Goal: Task Accomplishment & Management: Manage account settings

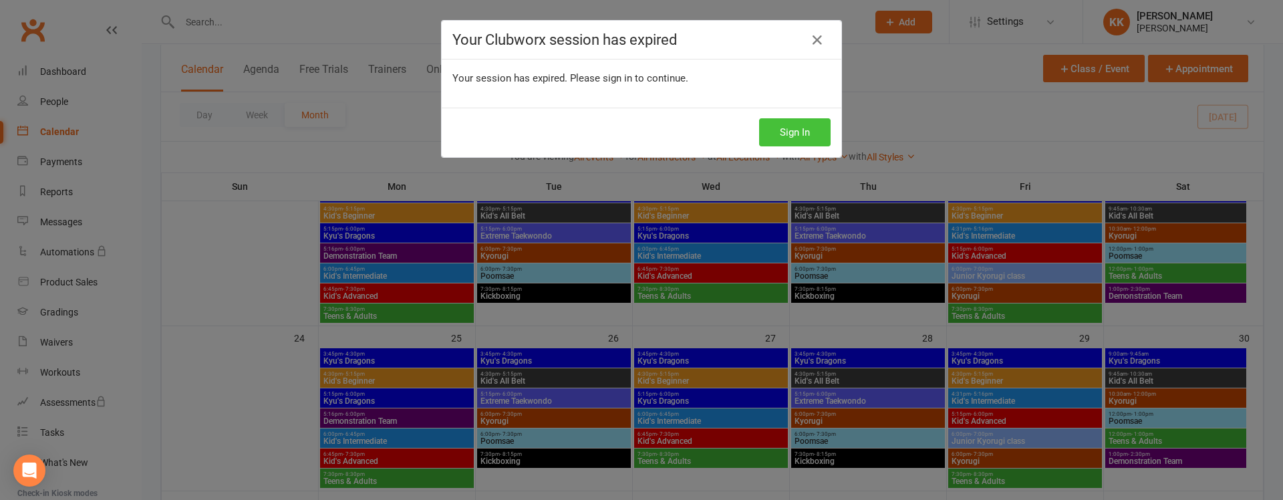
click at [759, 132] on button "Sign In" at bounding box center [794, 132] width 71 height 28
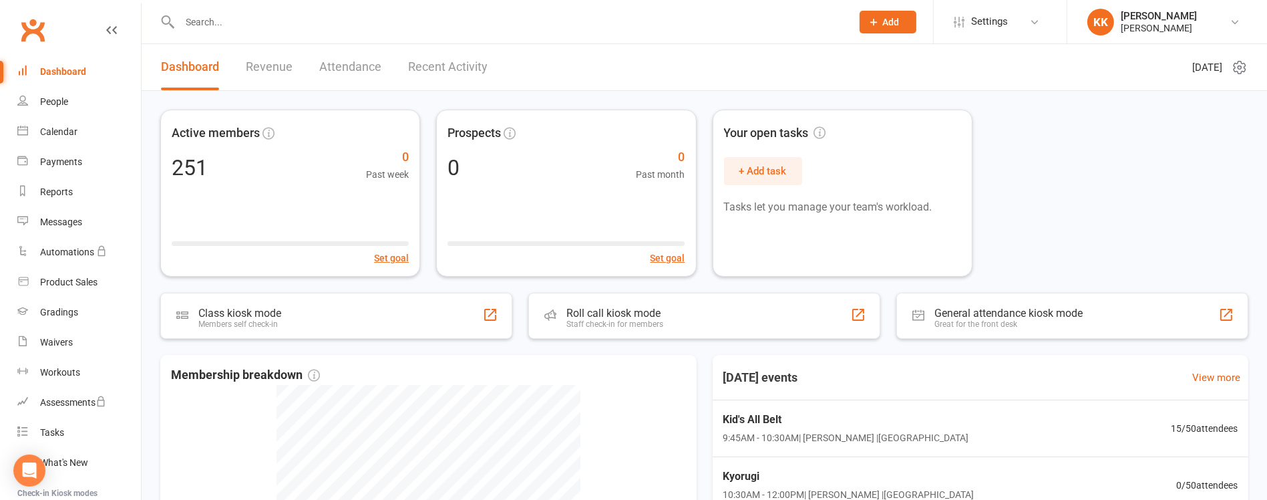
click at [611, 36] on div at bounding box center [501, 21] width 682 height 43
click at [623, 28] on input "text" at bounding box center [509, 22] width 667 height 19
type input "ㅓ"
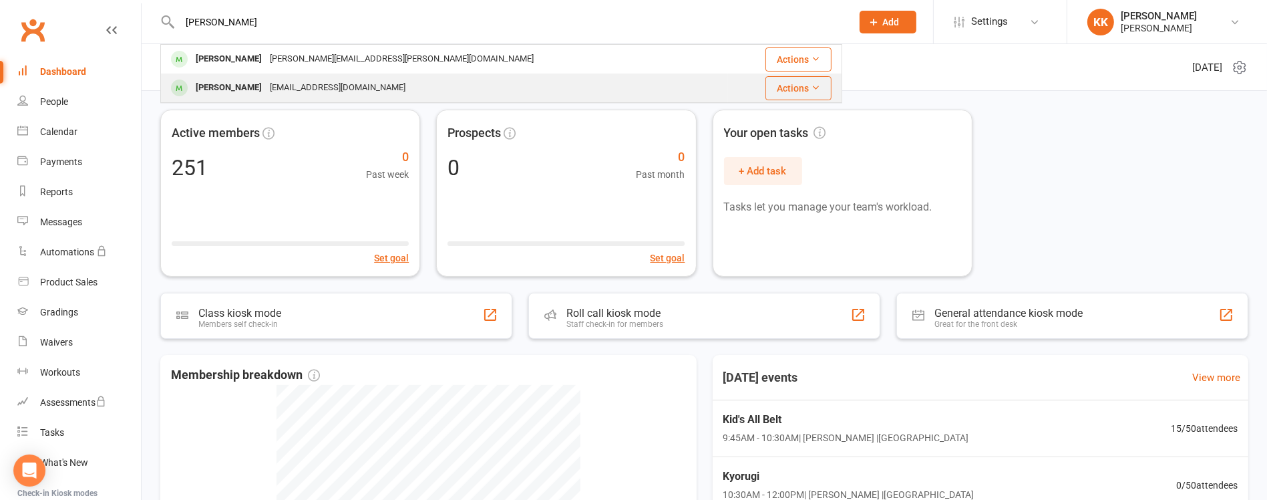
type input "[PERSON_NAME]"
click at [386, 83] on div "[EMAIL_ADDRESS][DOMAIN_NAME]" at bounding box center [338, 87] width 144 height 19
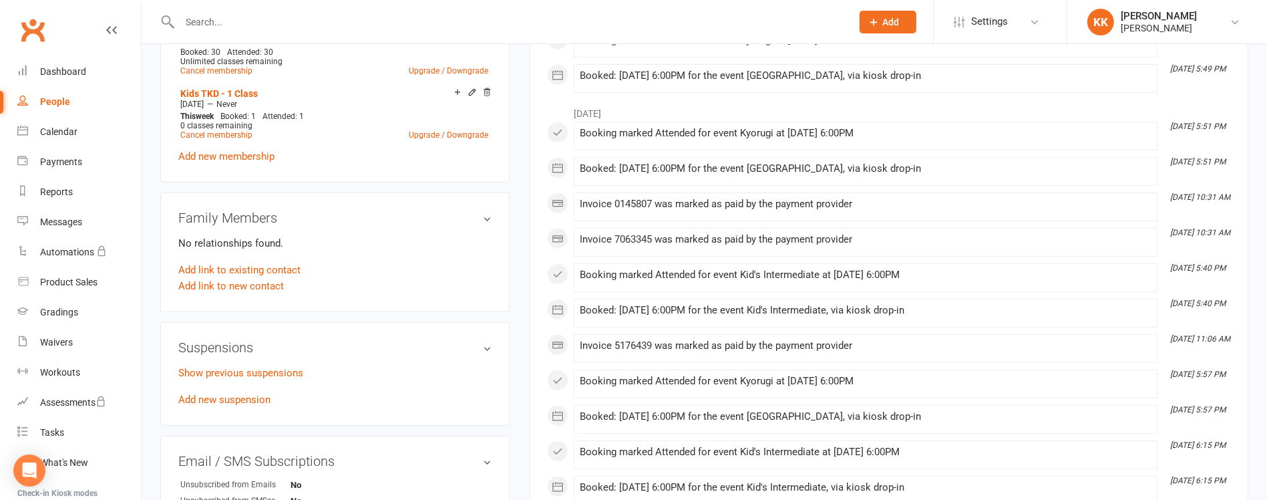
scroll to position [718, 0]
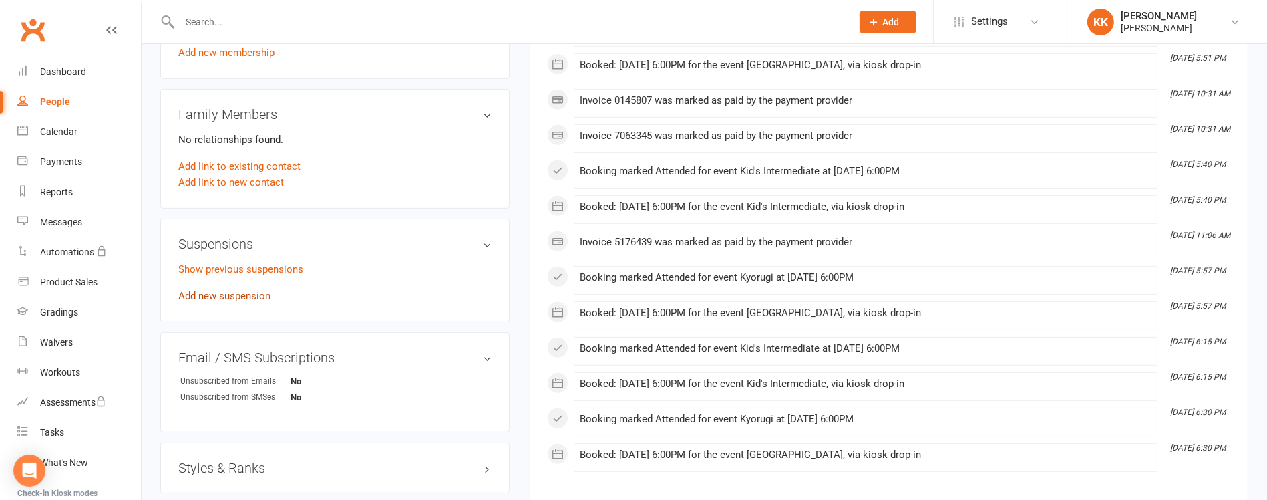
click at [255, 301] on link "Add new suspension" at bounding box center [224, 296] width 92 height 12
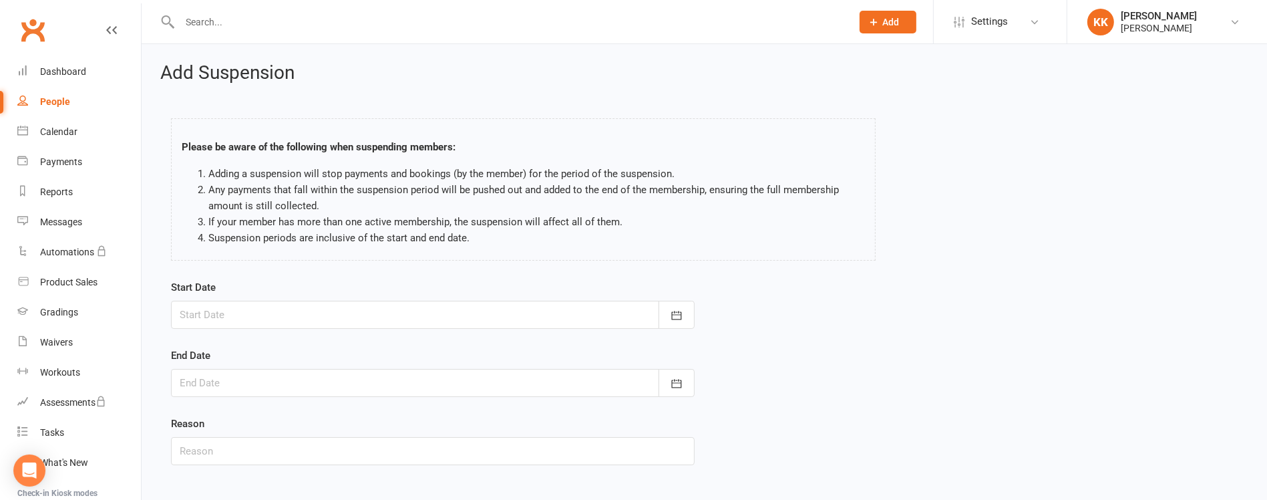
click at [255, 301] on div at bounding box center [433, 315] width 524 height 28
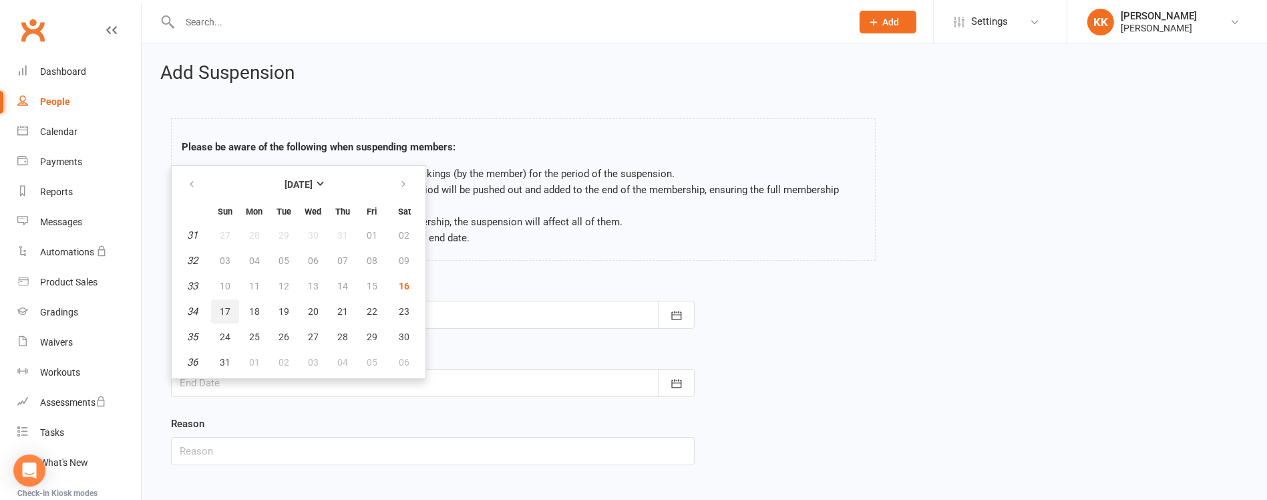
click at [222, 300] on button "17" at bounding box center [225, 311] width 28 height 24
type input "[DATE]"
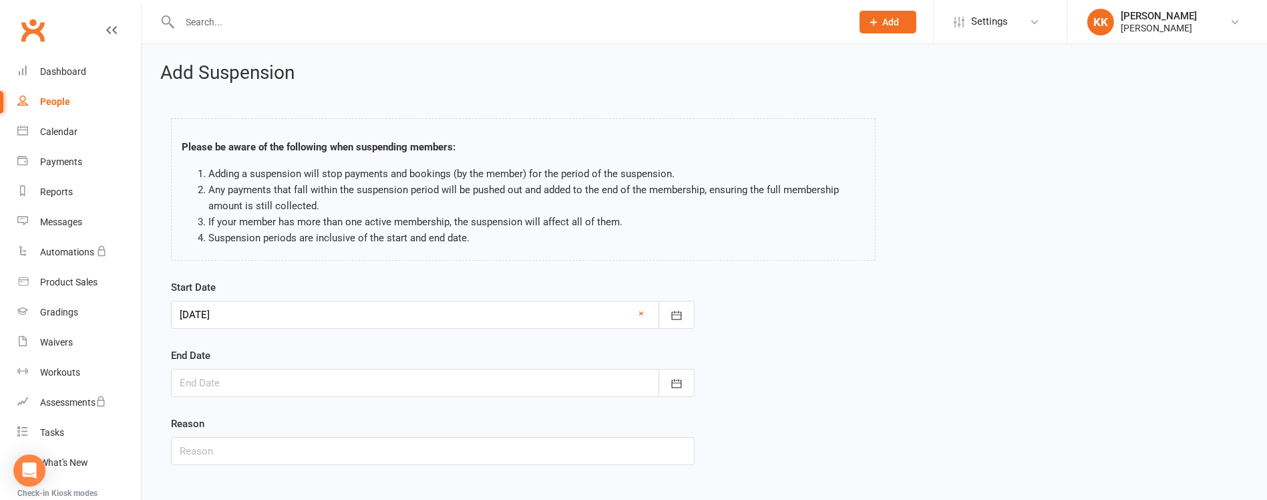
click at [250, 382] on div at bounding box center [433, 383] width 524 height 28
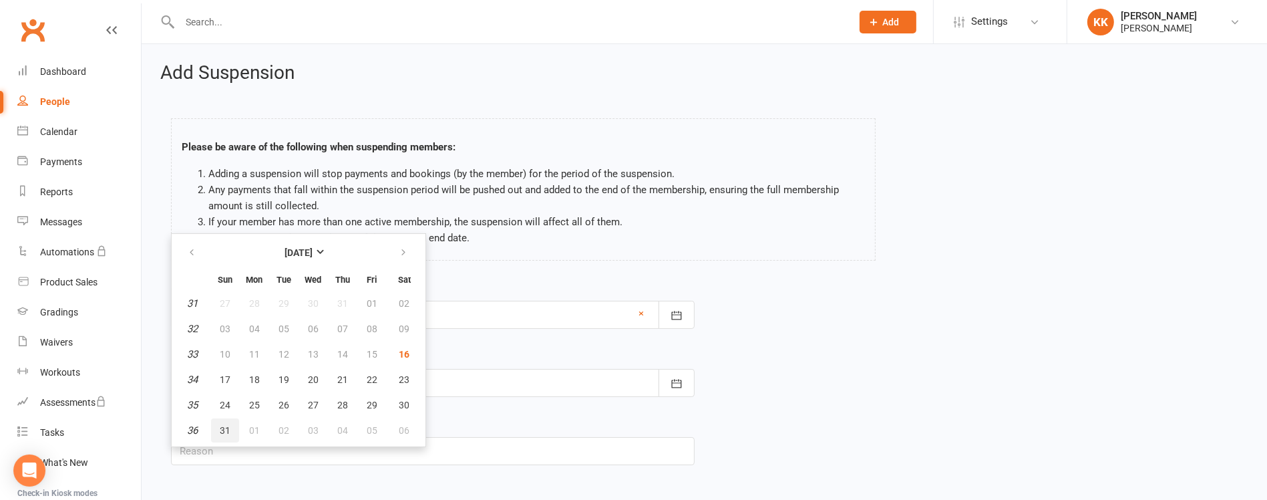
click at [223, 425] on span "31" at bounding box center [225, 430] width 11 height 11
type input "[DATE]"
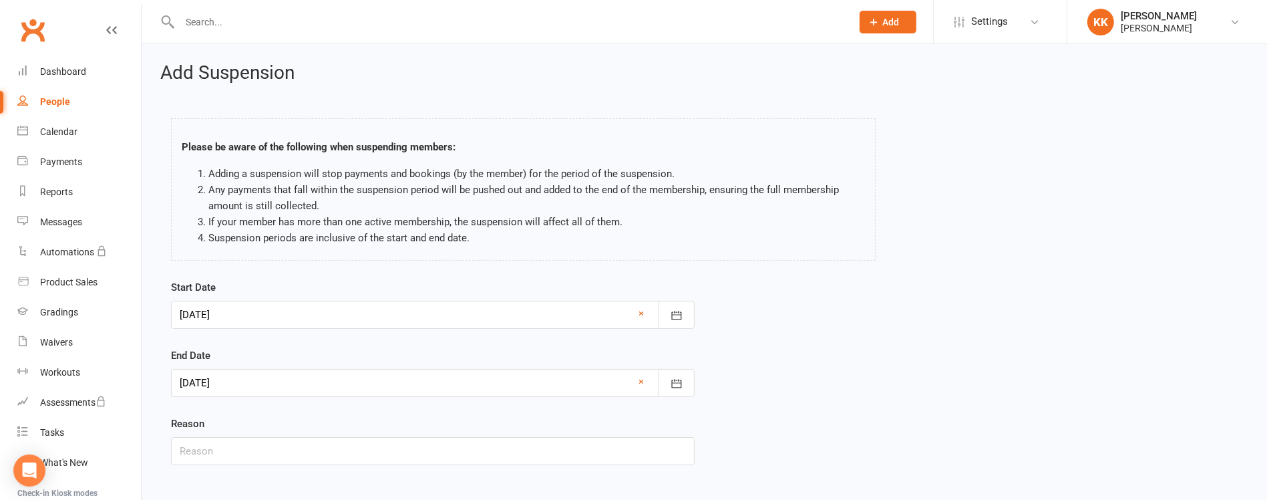
scroll to position [71, 0]
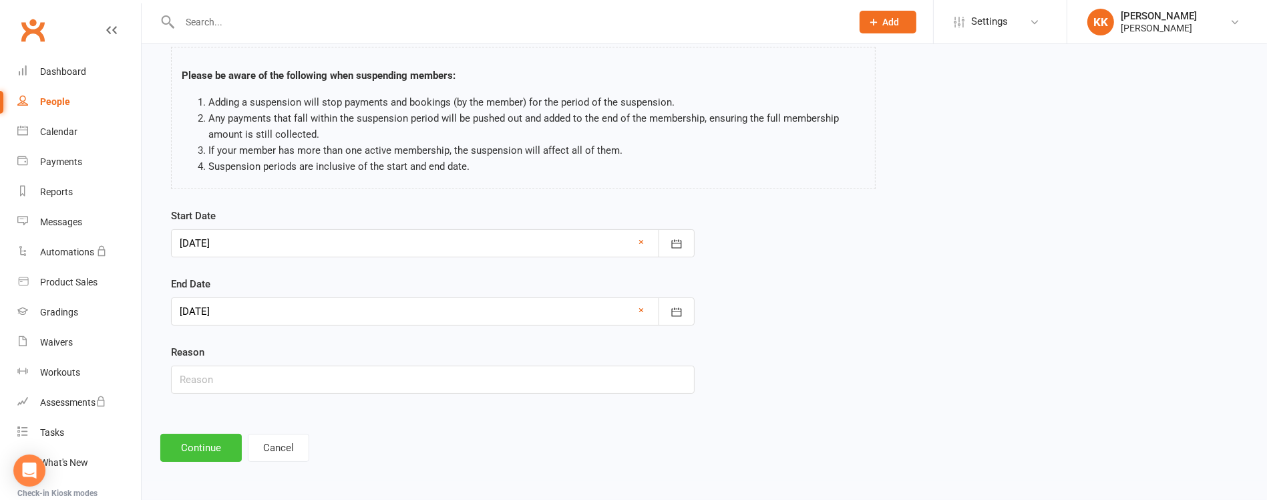
click at [186, 448] on button "Continue" at bounding box center [201, 448] width 82 height 28
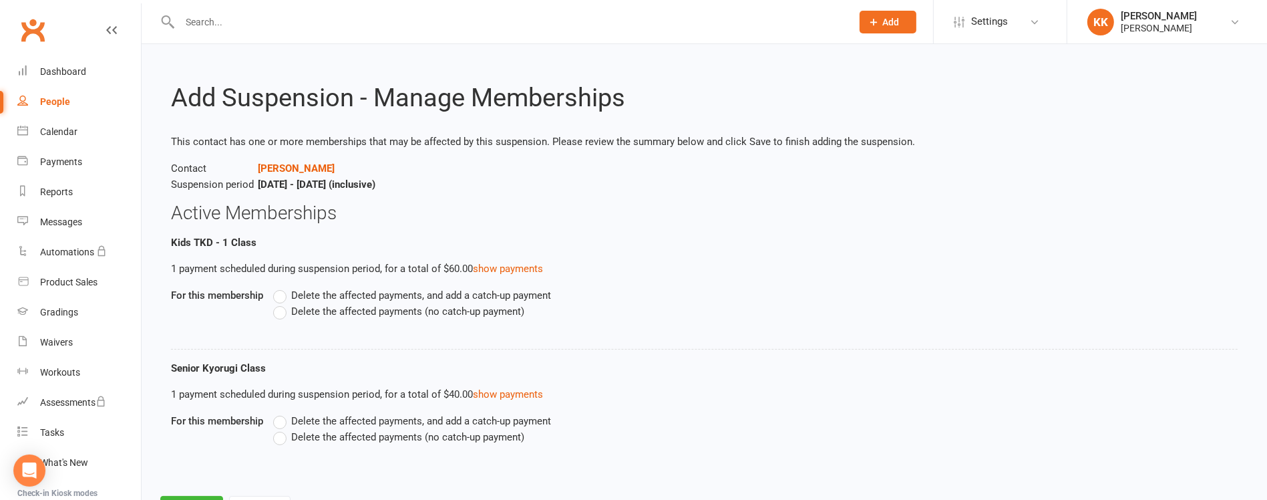
click at [337, 299] on span "Delete the affected payments, and add a catch-up payment" at bounding box center [421, 294] width 260 height 14
click at [282, 287] on input "Delete the affected payments, and add a catch-up payment" at bounding box center [277, 287] width 9 height 0
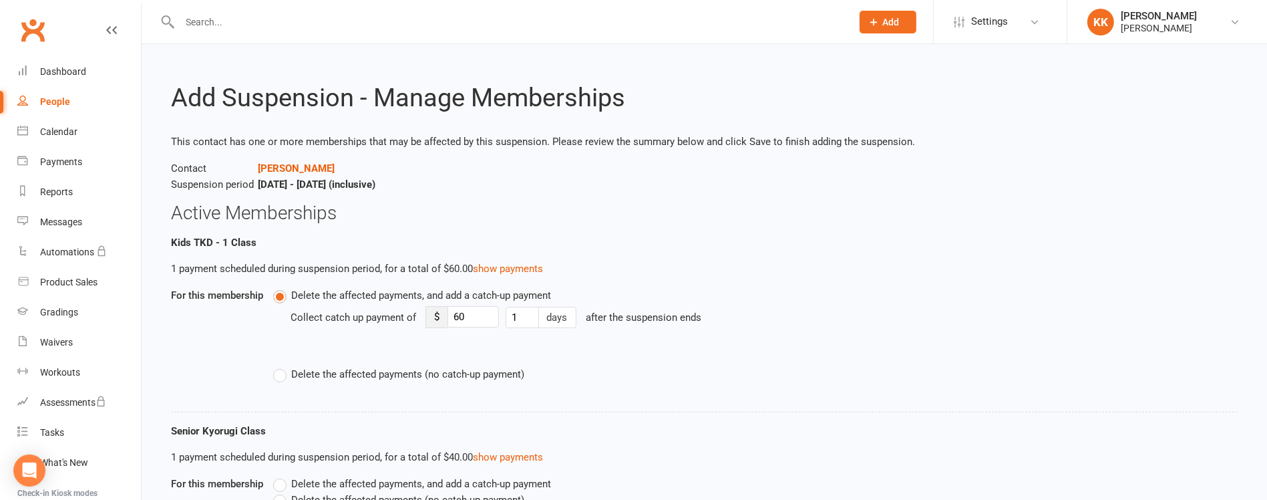
scroll to position [104, 0]
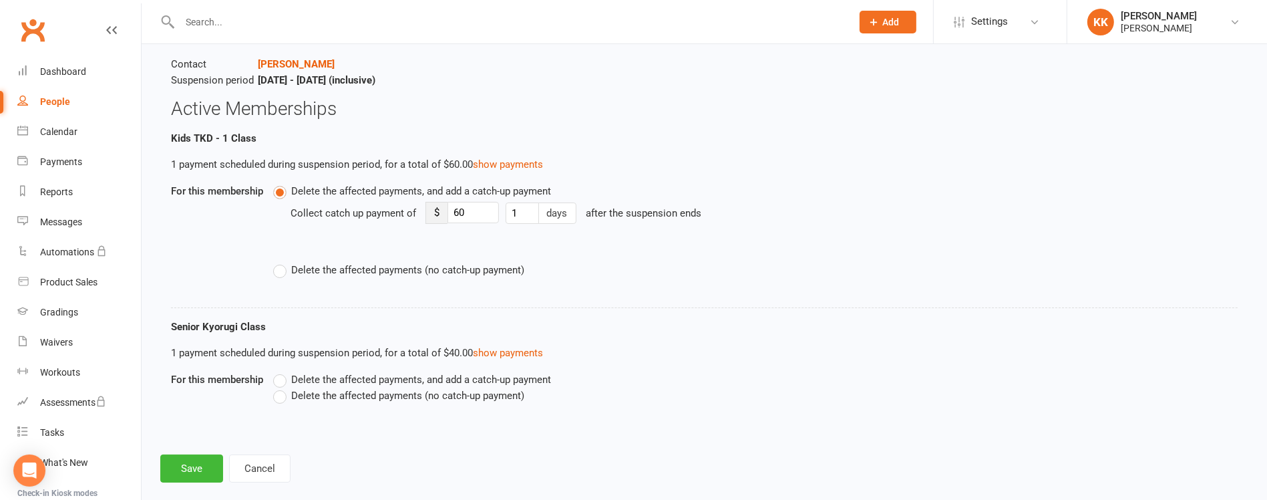
click at [339, 396] on span "Delete the affected payments (no catch-up payment)" at bounding box center [407, 394] width 233 height 14
click at [282, 387] on input "Delete the affected payments (no catch-up payment)" at bounding box center [277, 387] width 9 height 0
drag, startPoint x: 478, startPoint y: 204, endPoint x: 452, endPoint y: 204, distance: 26.1
click at [452, 204] on input "60" at bounding box center [473, 212] width 51 height 21
type input "5"
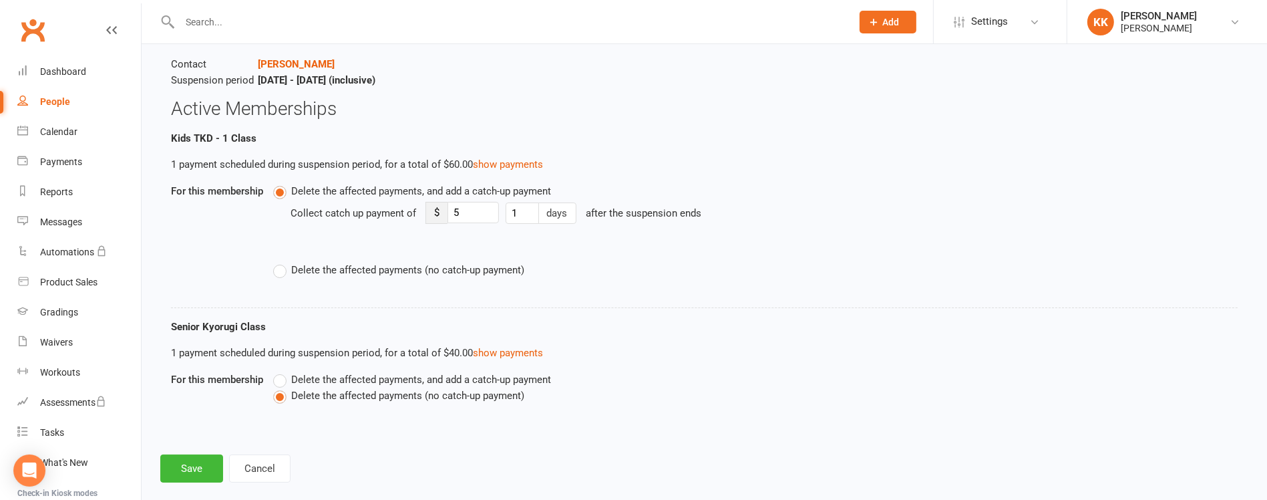
click at [371, 302] on li "Kids TKD - 1 Class 1 payment scheduled during suspension period, for a total of…" at bounding box center [704, 219] width 1067 height 178
click at [202, 469] on button "Save" at bounding box center [191, 468] width 63 height 28
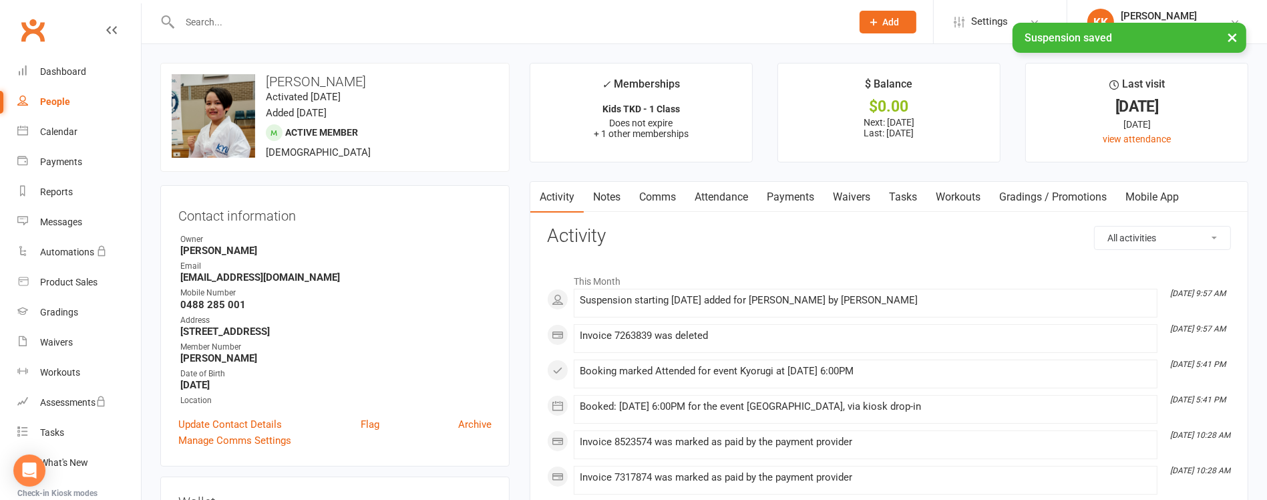
click at [798, 204] on link "Payments" at bounding box center [791, 197] width 66 height 31
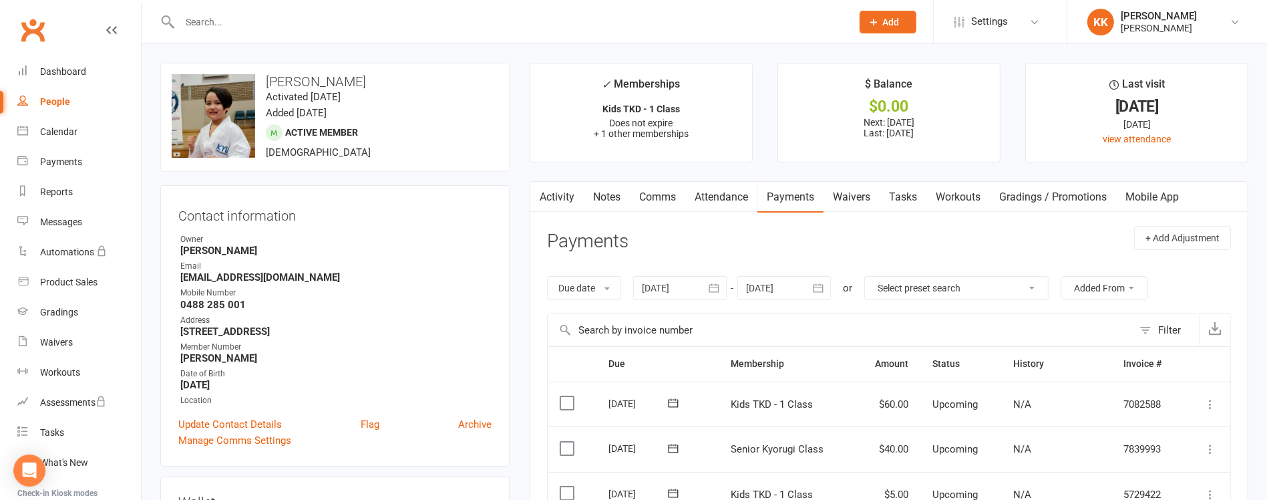
scroll to position [176, 0]
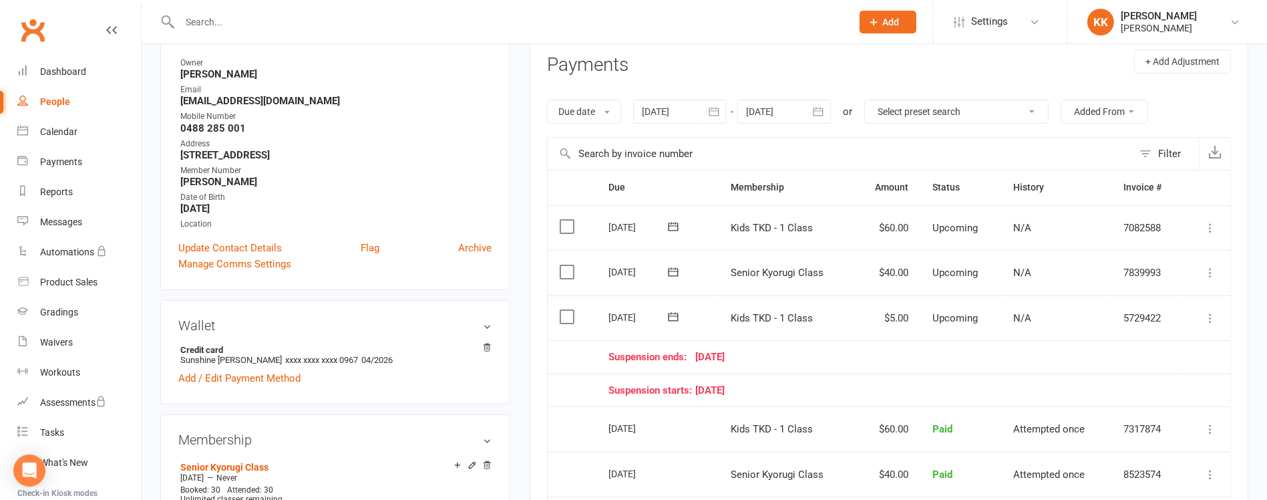
click at [880, 395] on div "Suspension starts: [DATE]" at bounding box center [890, 390] width 563 height 11
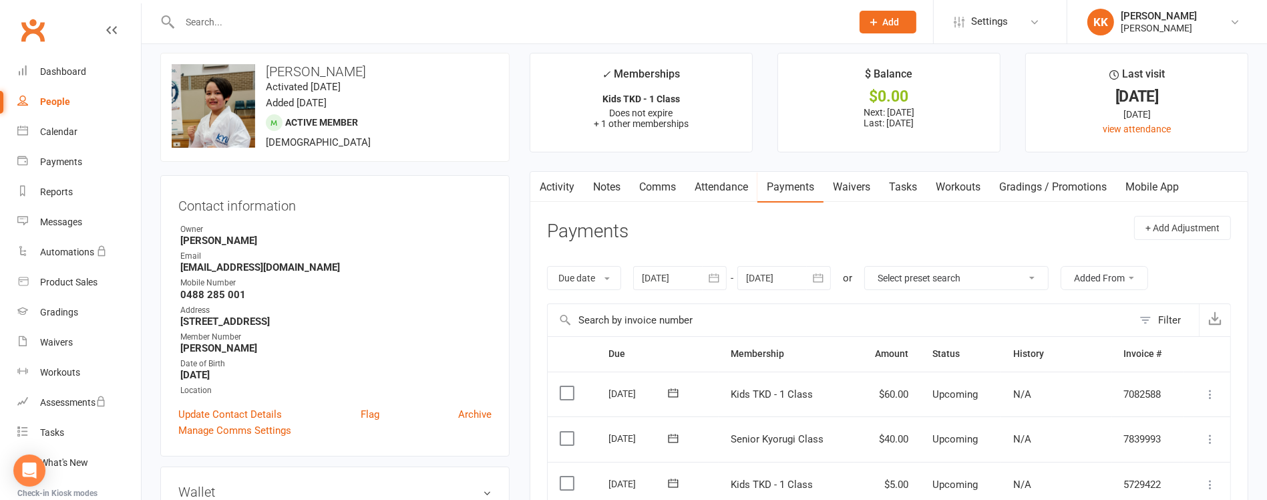
scroll to position [0, 0]
